Goal: Task Accomplishment & Management: Use online tool/utility

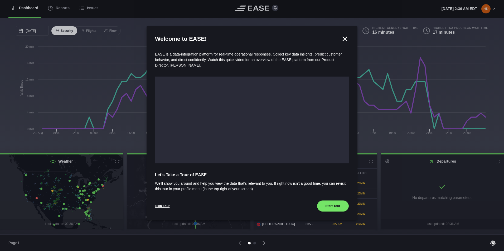
click at [345, 38] on icon at bounding box center [345, 39] width 8 height 8
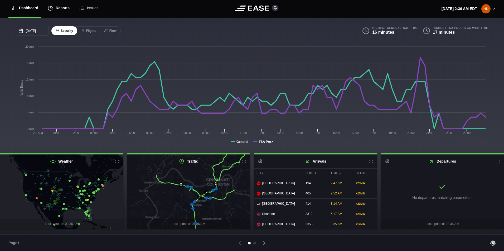
click at [53, 7] on div "Reports" at bounding box center [59, 8] width 22 height 18
select select "7"
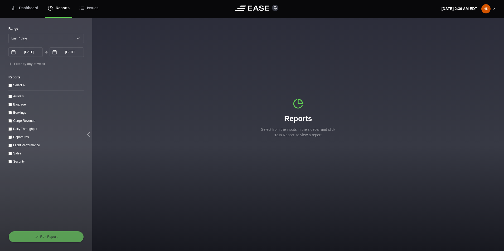
click at [195, 31] on div "Reports Select from the inputs in the sidebar and click "Run Report" to view a …" at bounding box center [298, 118] width 412 height 201
click at [60, 37] on select "[DATE] Last 7 days Last 14 days Last 30 days Last 6 weeks" at bounding box center [45, 38] width 75 height 9
select select "1"
click at [8, 34] on select "[DATE] Last 7 days Last 14 days Last 30 days Last 6 weeks" at bounding box center [45, 38] width 75 height 9
type input "[DATE]"
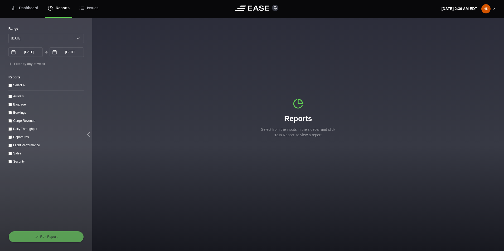
click at [10, 130] on throughput "Daily Throughput" at bounding box center [9, 129] width 3 height 3
checkbox throughput "true"
click at [50, 240] on button "Run Report" at bounding box center [45, 237] width 75 height 12
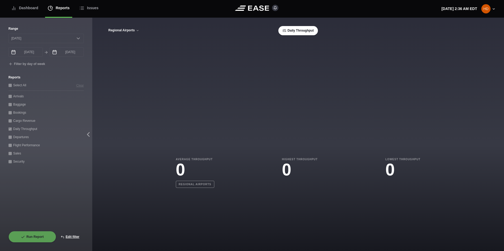
click at [137, 32] on icon at bounding box center [137, 30] width 3 height 3
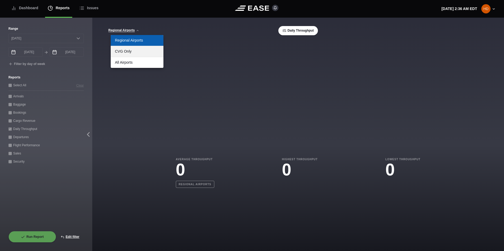
click at [128, 52] on link "CVG Only" at bounding box center [137, 51] width 53 height 11
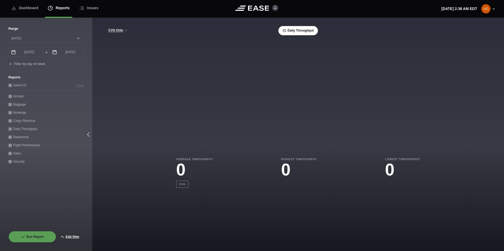
click at [298, 35] on button "Daily Throughput" at bounding box center [298, 30] width 40 height 9
click at [289, 32] on button "Daily Throughput" at bounding box center [298, 30] width 40 height 9
click at [71, 237] on button "Edit filter" at bounding box center [70, 237] width 28 height 12
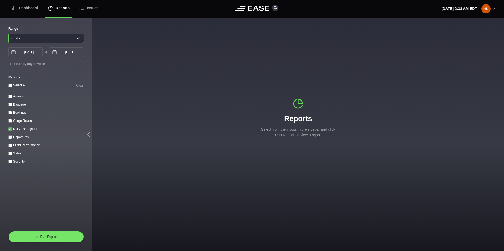
click at [57, 42] on select "[DATE] Last 7 days Last 14 days Last 30 days Last 6 weeks Custom" at bounding box center [45, 38] width 75 height 9
select select "30"
click at [8, 34] on select "[DATE] Last 7 days Last 14 days Last 30 days Last 6 weeks Custom" at bounding box center [45, 38] width 75 height 9
type input "[DATE]"
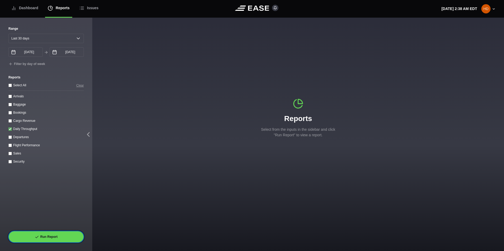
click at [64, 236] on button "Run Report" at bounding box center [45, 237] width 75 height 12
select select "30"
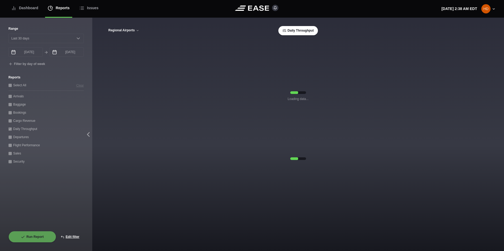
click at [131, 32] on button "Regional Airports" at bounding box center [123, 31] width 31 height 4
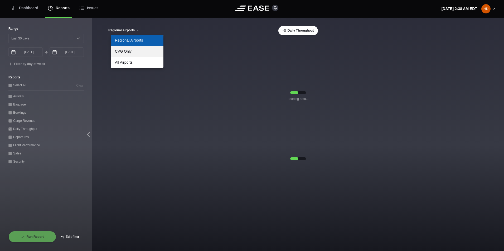
click at [129, 50] on link "CVG Only" at bounding box center [137, 51] width 53 height 11
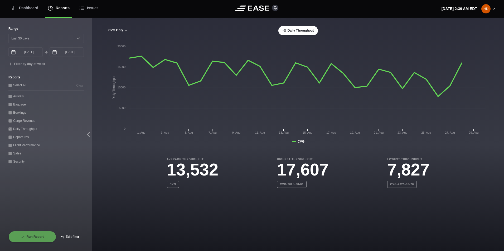
click at [70, 236] on button "Edit filter" at bounding box center [70, 237] width 28 height 12
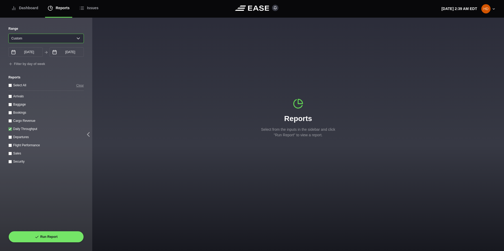
click at [69, 40] on select "[DATE] Last 7 days Last 14 days Last 30 days Last 6 weeks Custom" at bounding box center [45, 38] width 75 height 9
select select "1"
click at [8, 34] on select "[DATE] Last 7 days Last 14 days Last 30 days Last 6 weeks Custom" at bounding box center [45, 38] width 75 height 9
type input "[DATE]"
click at [9, 98] on input "Arrivals" at bounding box center [9, 96] width 3 height 3
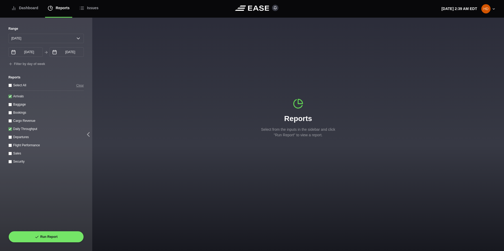
checkbox input "true"
click at [10, 129] on throughput "Daily Throughput" at bounding box center [9, 129] width 3 height 3
checkbox throughput "false"
click at [26, 232] on button "Run Report" at bounding box center [45, 237] width 75 height 12
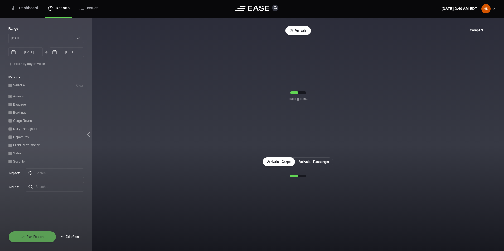
click at [309, 161] on button "Arrivals - Passenger" at bounding box center [313, 162] width 39 height 9
click at [286, 162] on button "Arrivals - Cargo" at bounding box center [279, 162] width 32 height 9
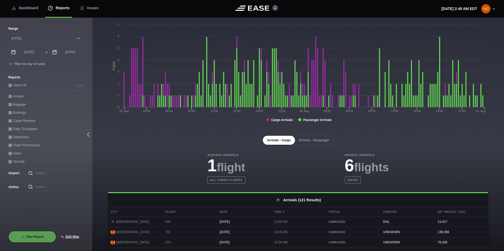
scroll to position [53, 0]
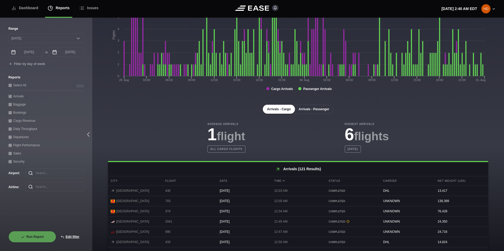
click at [306, 108] on button "Arrivals - Passenger" at bounding box center [313, 109] width 39 height 9
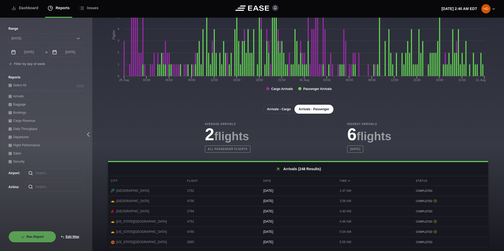
click at [275, 109] on button "Arrivals - Cargo" at bounding box center [279, 109] width 32 height 9
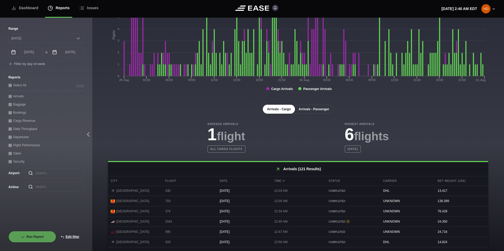
click at [307, 109] on button "Arrivals - Passenger" at bounding box center [313, 109] width 39 height 9
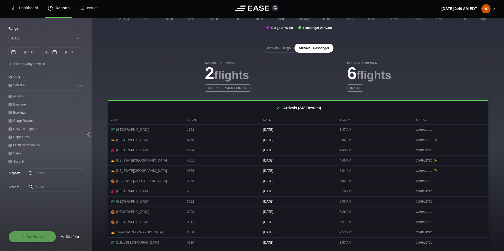
scroll to position [110, 0]
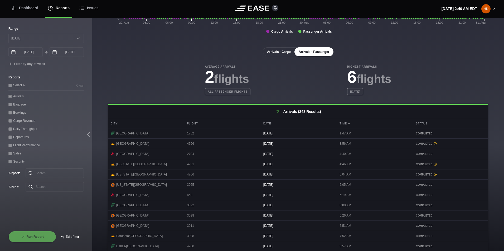
click at [286, 54] on button "Arrivals - Cargo" at bounding box center [279, 51] width 32 height 9
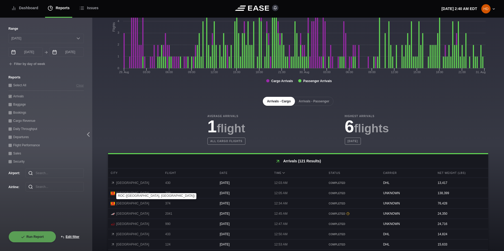
scroll to position [56, 0]
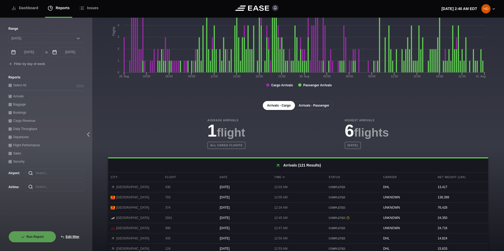
click at [308, 107] on button "Arrivals - Passenger" at bounding box center [313, 105] width 39 height 9
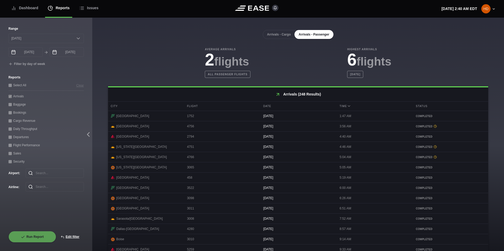
scroll to position [216, 0]
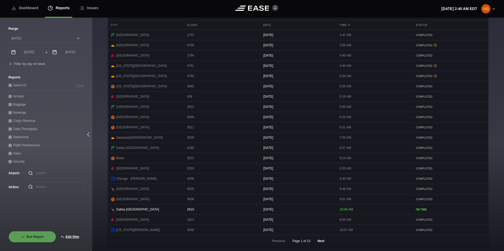
click at [316, 239] on button "Next" at bounding box center [321, 242] width 16 height 12
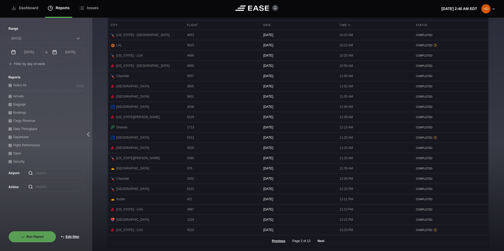
click at [320, 240] on button "Next" at bounding box center [321, 242] width 16 height 12
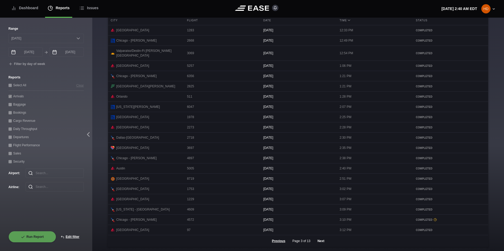
click at [317, 239] on button "Next" at bounding box center [321, 242] width 16 height 12
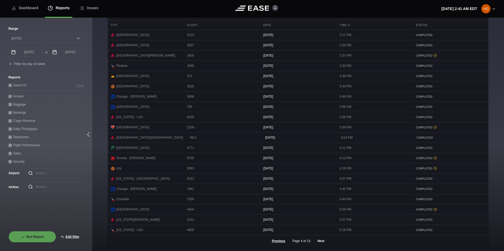
click at [317, 240] on button "Next" at bounding box center [321, 242] width 16 height 12
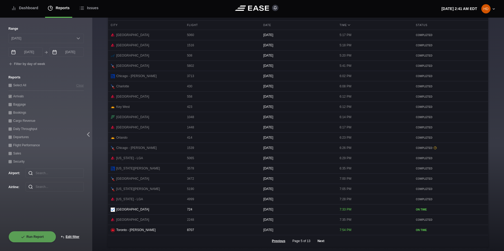
click at [318, 243] on button "Next" at bounding box center [321, 242] width 16 height 12
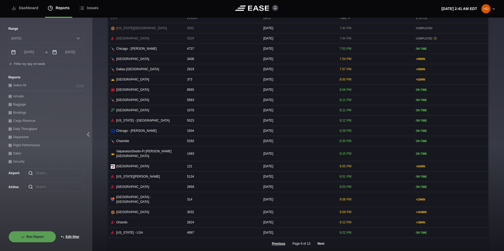
click at [317, 241] on button "Next" at bounding box center [321, 244] width 16 height 12
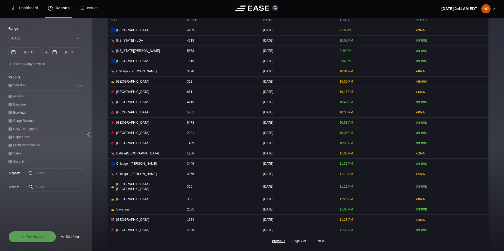
click at [320, 242] on button "Next" at bounding box center [321, 242] width 16 height 12
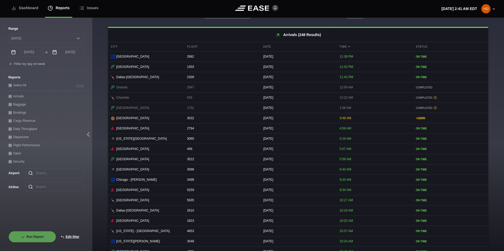
scroll to position [215, 0]
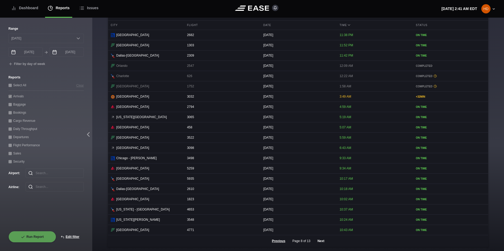
drag, startPoint x: 319, startPoint y: 243, endPoint x: 337, endPoint y: 239, distance: 18.9
click at [320, 243] on button "Next" at bounding box center [321, 242] width 16 height 12
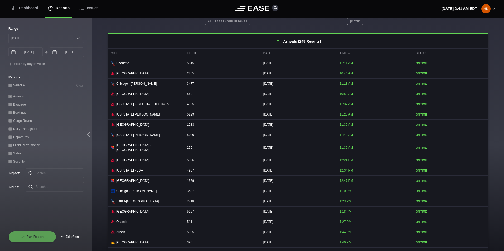
scroll to position [216, 0]
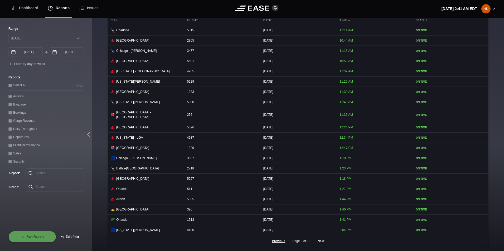
click at [319, 242] on button "Next" at bounding box center [321, 242] width 16 height 12
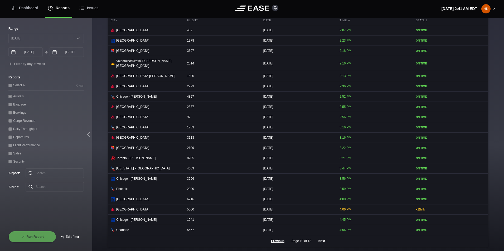
click at [317, 242] on button "Next" at bounding box center [322, 242] width 16 height 12
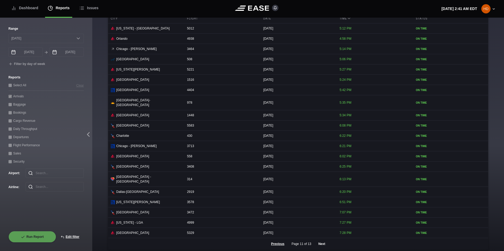
click at [317, 242] on button "Next" at bounding box center [322, 244] width 16 height 12
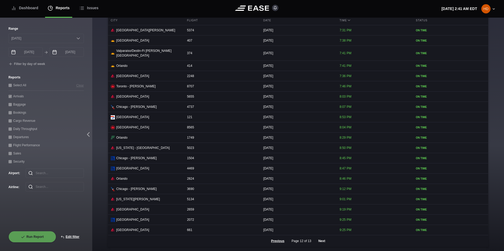
click at [317, 242] on button "Next" at bounding box center [322, 242] width 16 height 12
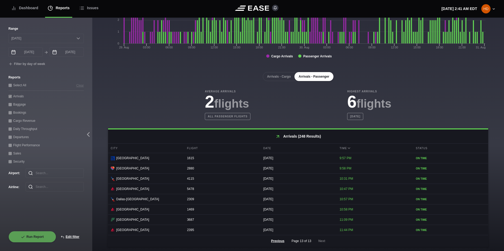
scroll to position [89, 0]
click at [72, 234] on button "Edit filter" at bounding box center [70, 237] width 28 height 12
select select "0"
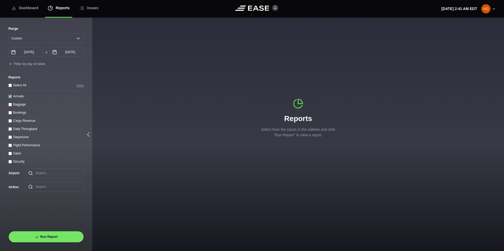
click at [10, 137] on input "Departures" at bounding box center [9, 137] width 3 height 3
checkbox input "true"
click at [11, 97] on input "Arrivals" at bounding box center [9, 96] width 3 height 3
checkbox input "false"
click at [42, 232] on div "Run Report" at bounding box center [45, 237] width 75 height 12
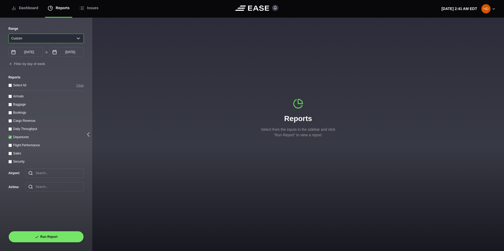
click at [78, 37] on select "[DATE] Last 7 days Last 14 days Last 30 days Last 6 weeks Custom" at bounding box center [45, 38] width 75 height 9
select select "1"
click at [8, 34] on select "[DATE] Last 7 days Last 14 days Last 30 days Last 6 weeks Custom" at bounding box center [45, 38] width 75 height 9
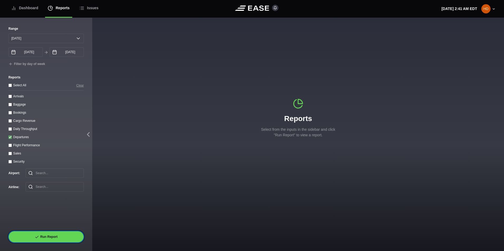
click at [39, 236] on button "Run Report" at bounding box center [45, 237] width 75 height 12
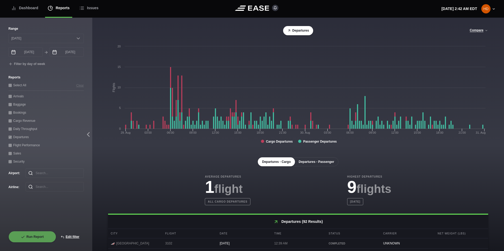
click at [311, 160] on button "Departures - Passenger" at bounding box center [316, 162] width 44 height 9
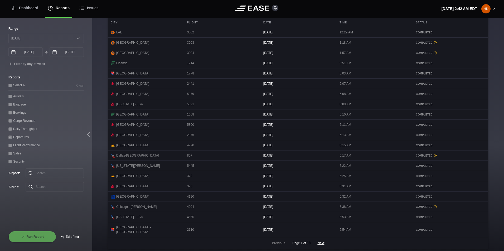
scroll to position [216, 0]
click at [318, 242] on button "Next" at bounding box center [321, 242] width 16 height 12
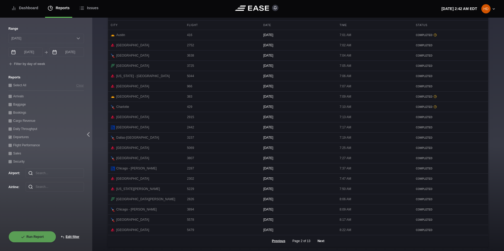
click at [321, 241] on button "Next" at bounding box center [321, 242] width 16 height 12
click at [319, 242] on button "Next" at bounding box center [321, 242] width 16 height 12
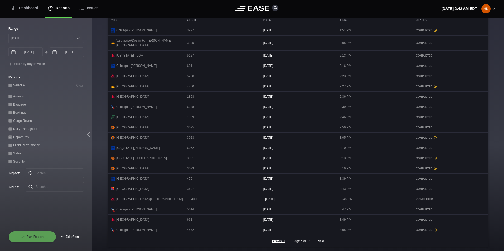
click at [322, 242] on button "Next" at bounding box center [321, 242] width 16 height 12
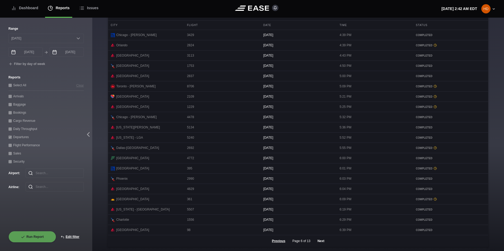
click at [317, 240] on button "Next" at bounding box center [321, 242] width 16 height 12
click at [319, 243] on button "Next" at bounding box center [321, 242] width 16 height 12
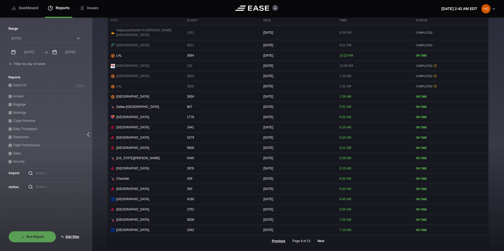
click at [320, 241] on button "Next" at bounding box center [321, 242] width 16 height 12
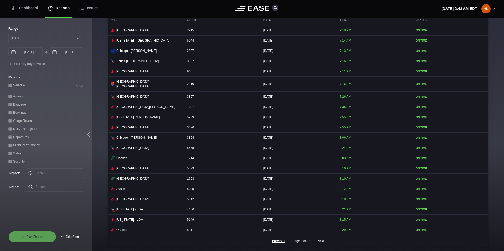
click at [321, 240] on button "Next" at bounding box center [321, 242] width 16 height 12
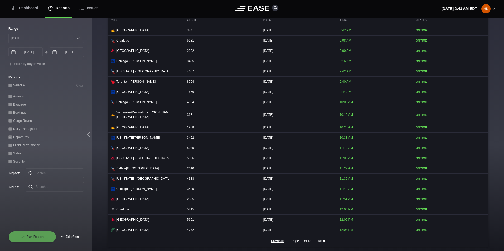
click at [319, 241] on button "Next" at bounding box center [322, 242] width 16 height 12
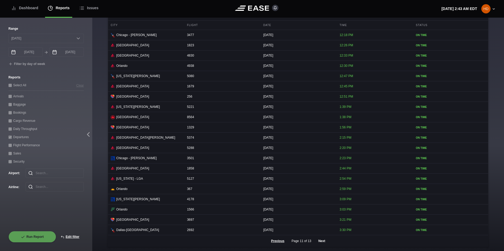
click at [319, 241] on button "Next" at bounding box center [322, 242] width 16 height 12
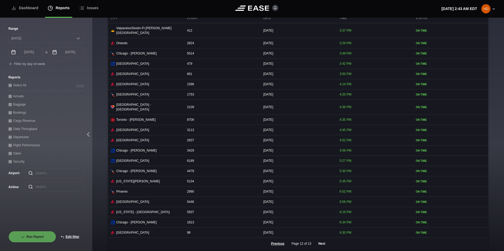
click at [319, 241] on button "Next" at bounding box center [322, 244] width 16 height 12
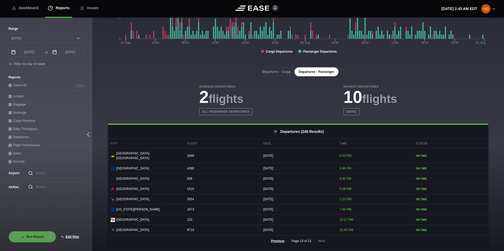
scroll to position [89, 0]
